Goal: Task Accomplishment & Management: Use online tool/utility

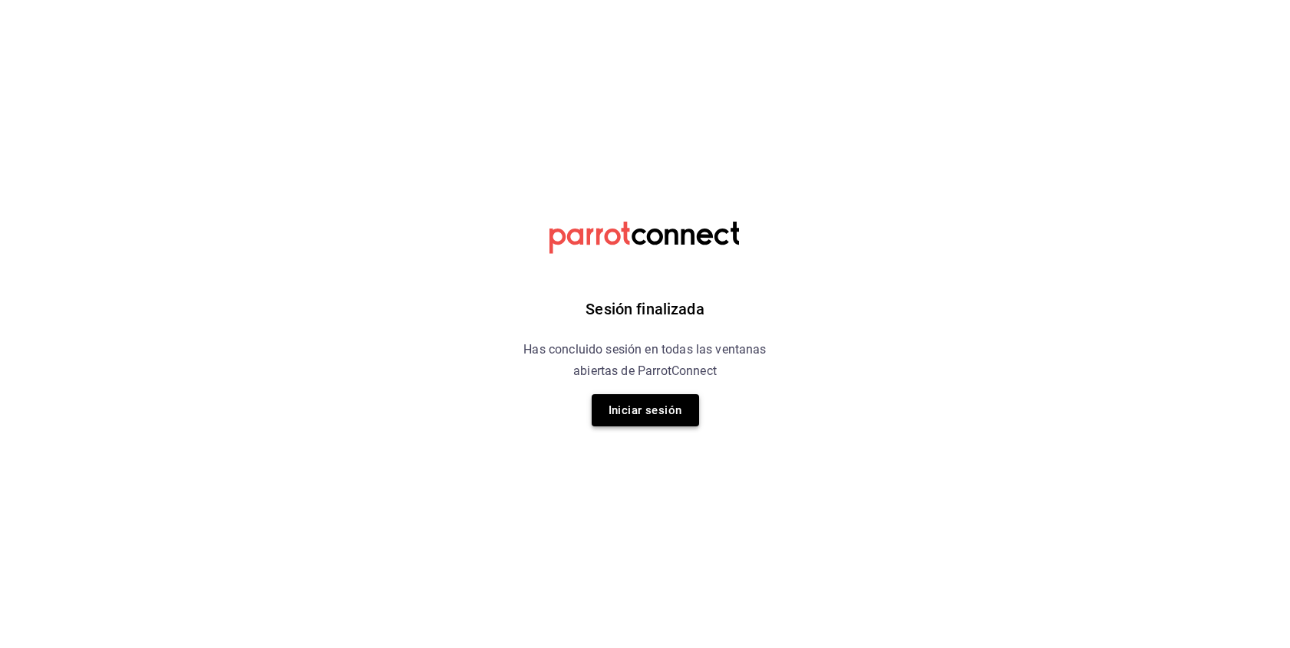
click at [657, 412] on button "Iniciar sesión" at bounding box center [644, 410] width 107 height 32
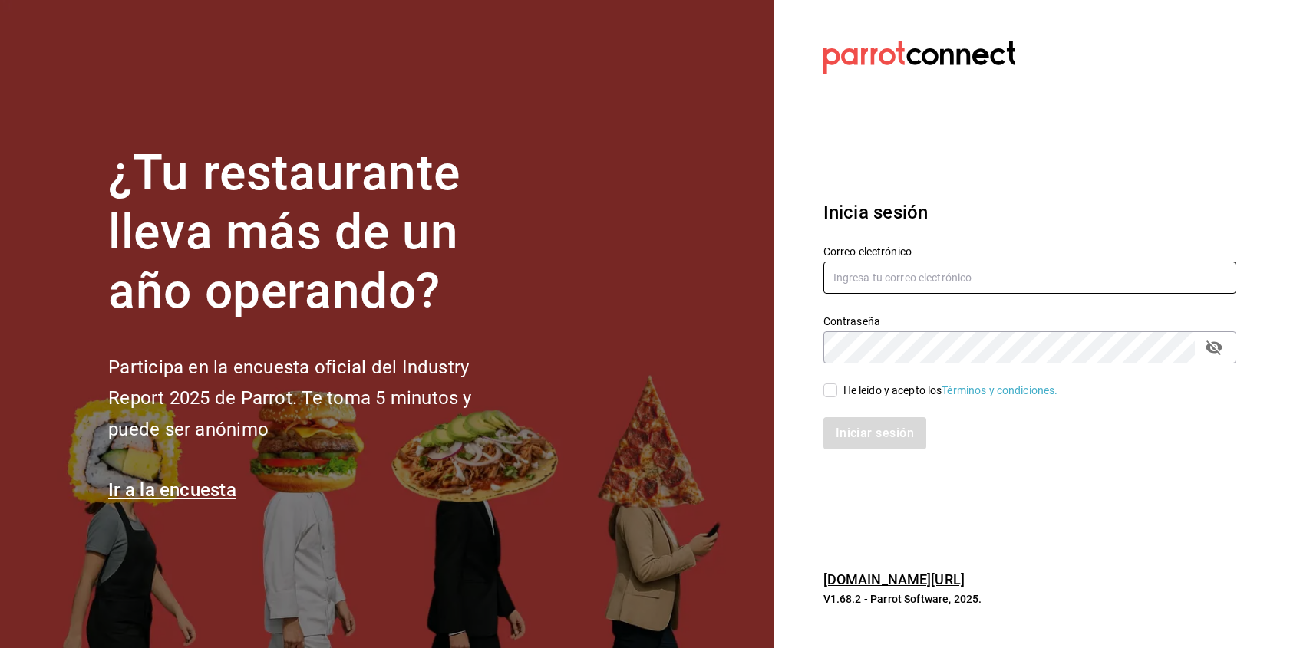
type input "[EMAIL_ADDRESS][DOMAIN_NAME]"
click at [831, 394] on input "He leído y acepto los Términos y condiciones." at bounding box center [830, 391] width 14 height 14
checkbox input "true"
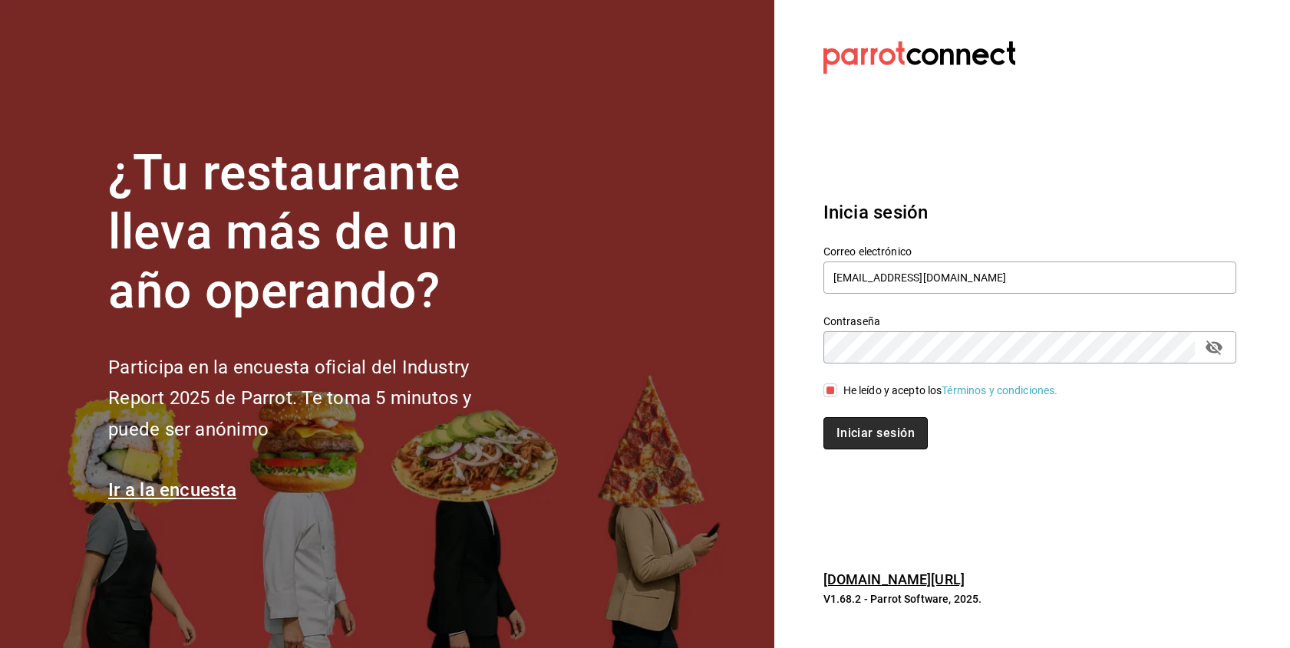
click at [842, 433] on button "Iniciar sesión" at bounding box center [875, 433] width 104 height 32
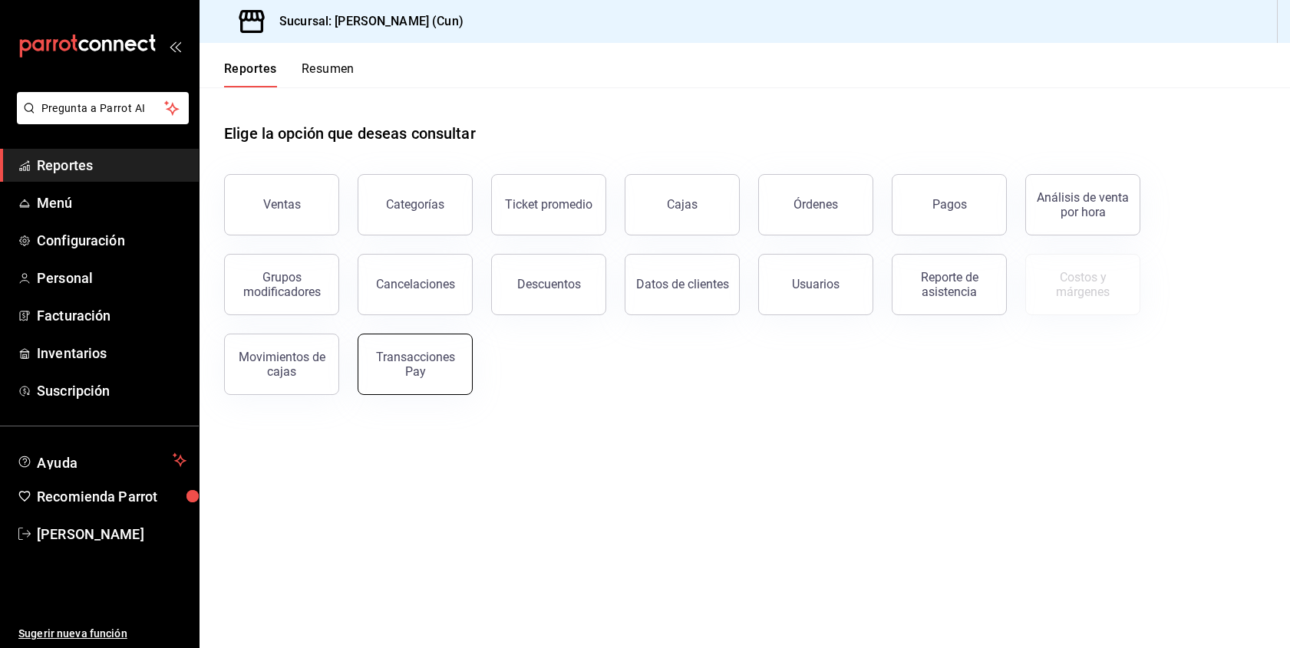
click at [397, 359] on div "Transacciones Pay" at bounding box center [414, 364] width 95 height 29
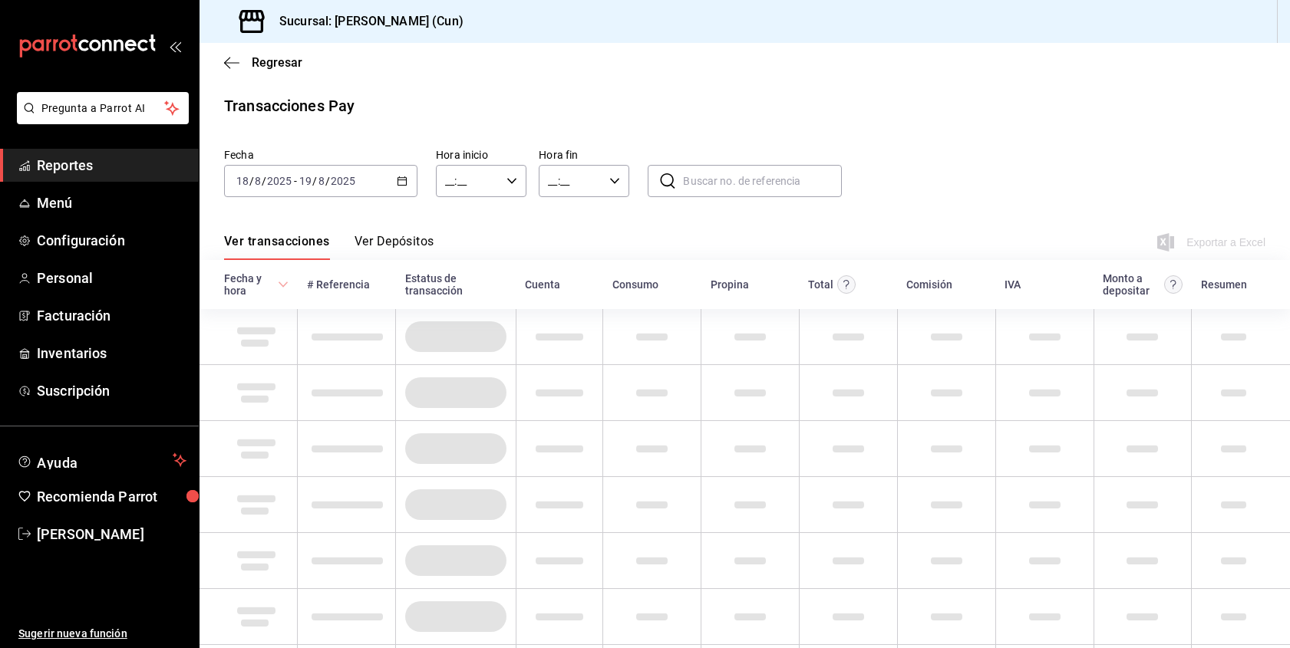
type input "00:00"
type input "23:59"
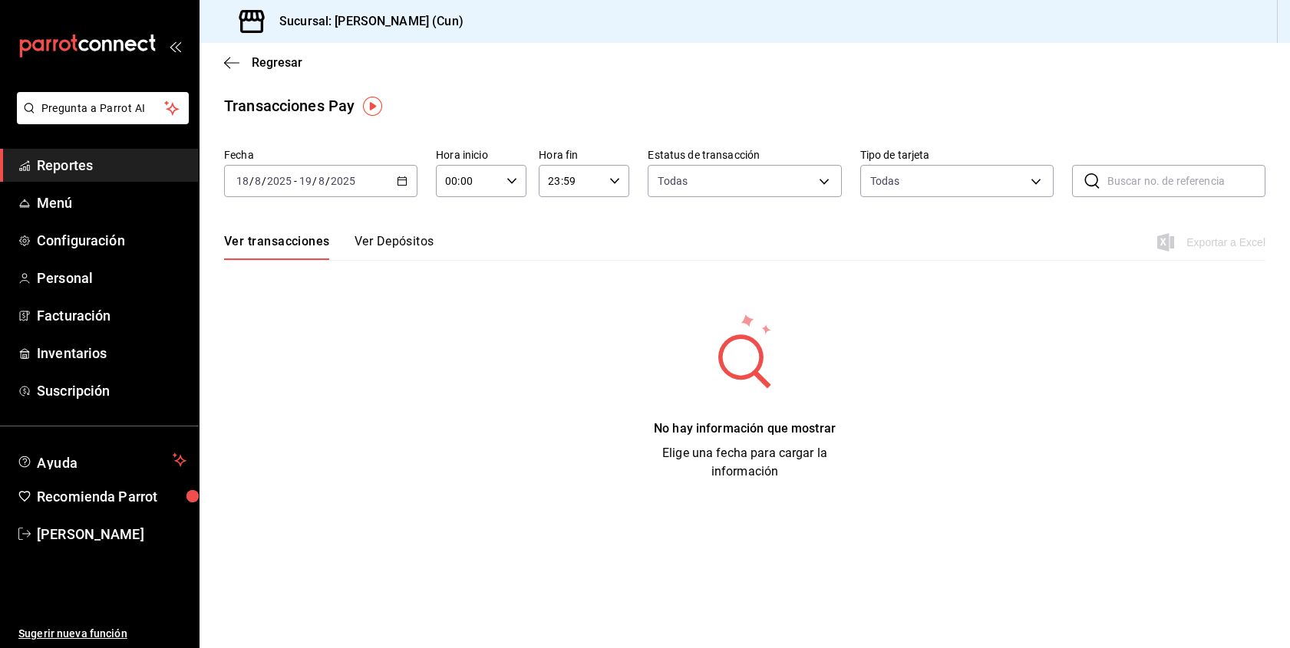
click at [400, 181] on icon "button" at bounding box center [402, 181] width 11 height 11
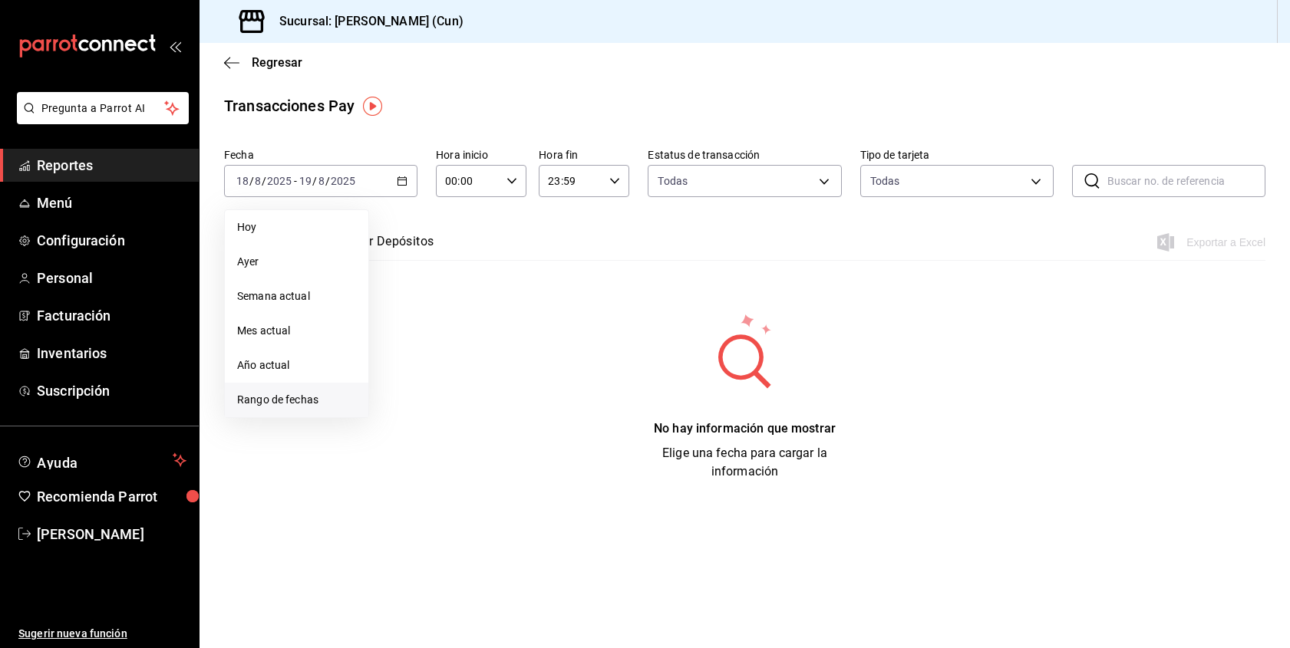
click at [311, 391] on li "Rango de fechas" at bounding box center [296, 400] width 143 height 35
click at [430, 348] on abbr "12" at bounding box center [428, 350] width 10 height 11
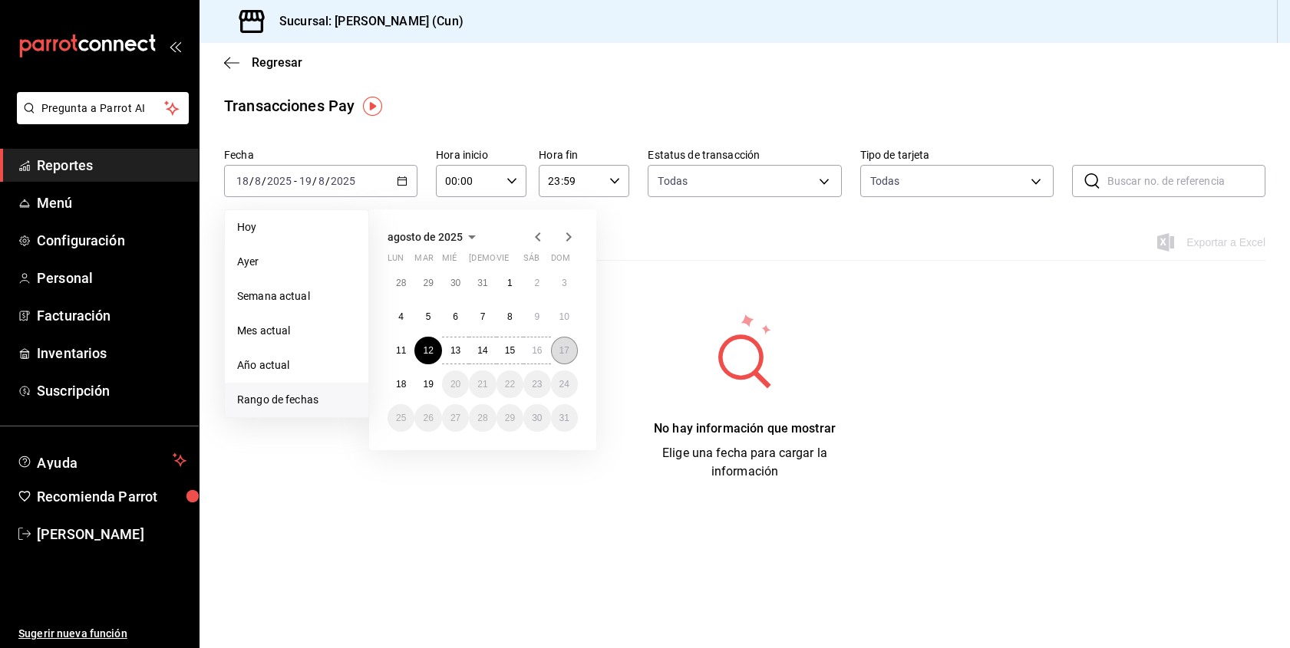
click at [560, 350] on abbr "17" at bounding box center [564, 350] width 10 height 11
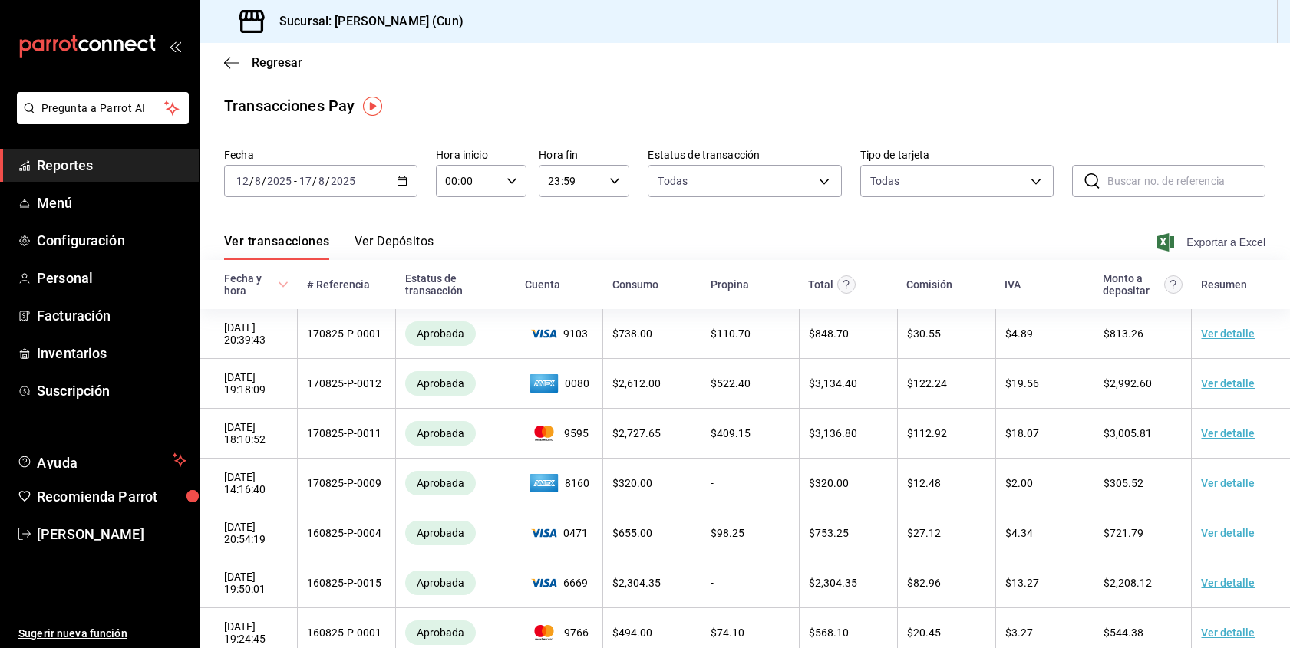
click at [1191, 238] on span "Exportar a Excel" at bounding box center [1212, 242] width 105 height 18
